Goal: Transaction & Acquisition: Purchase product/service

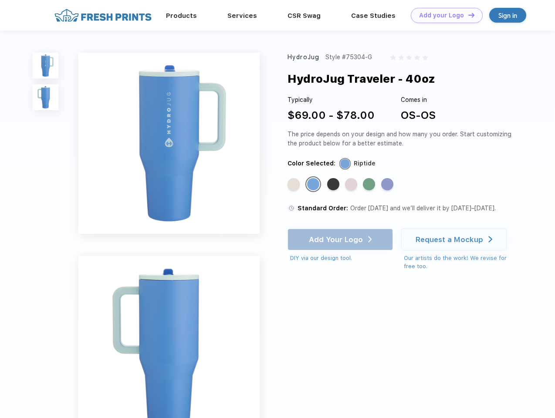
click at [443, 15] on link "Add your Logo Design Tool" at bounding box center [447, 15] width 72 height 15
click at [0, 0] on div "Design Tool" at bounding box center [0, 0] width 0 height 0
click at [467, 15] on link "Add your Logo Design Tool" at bounding box center [447, 15] width 72 height 15
click at [46, 65] on img at bounding box center [46, 66] width 26 height 26
click at [46, 98] on img at bounding box center [46, 97] width 26 height 26
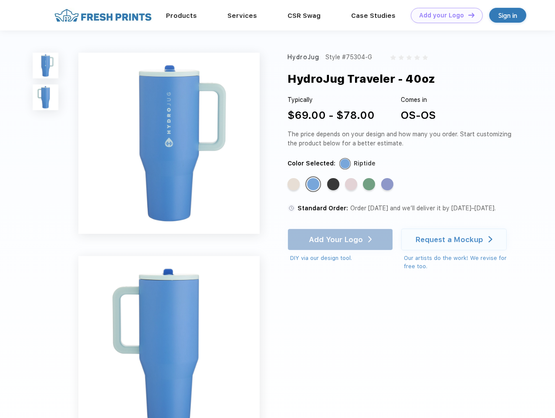
click at [294, 185] on div "Standard Color" at bounding box center [293, 184] width 12 height 12
click at [314, 185] on div "Standard Color" at bounding box center [313, 184] width 12 height 12
click at [334, 185] on div "Standard Color" at bounding box center [333, 184] width 12 height 12
click at [352, 185] on div "Standard Color" at bounding box center [351, 184] width 12 height 12
click at [370, 185] on div "Standard Color" at bounding box center [369, 184] width 12 height 12
